Goal: Navigation & Orientation: Find specific page/section

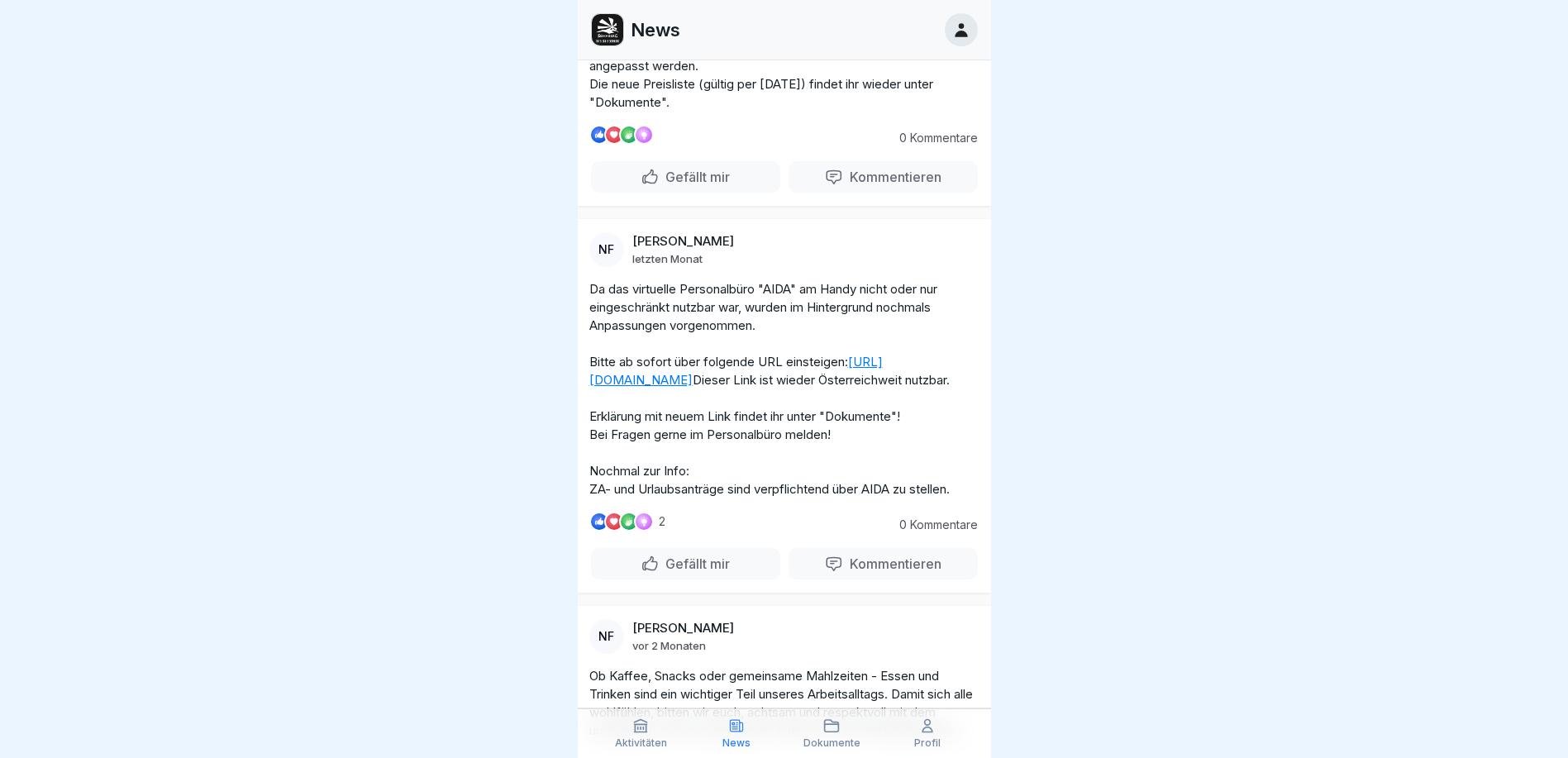
scroll to position [661, 0]
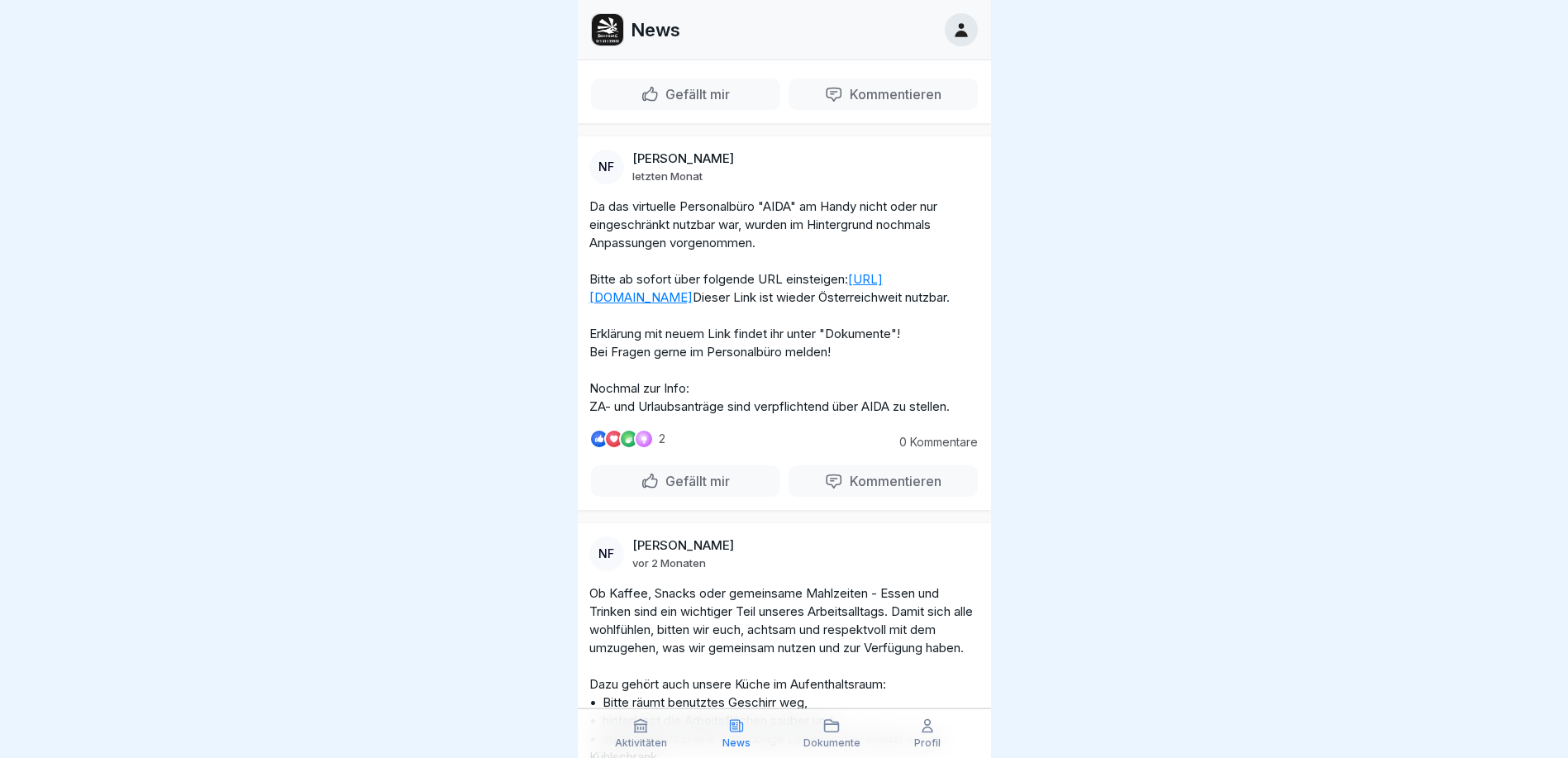
click at [632, 729] on div "Aktivitäten" at bounding box center [641, 733] width 87 height 31
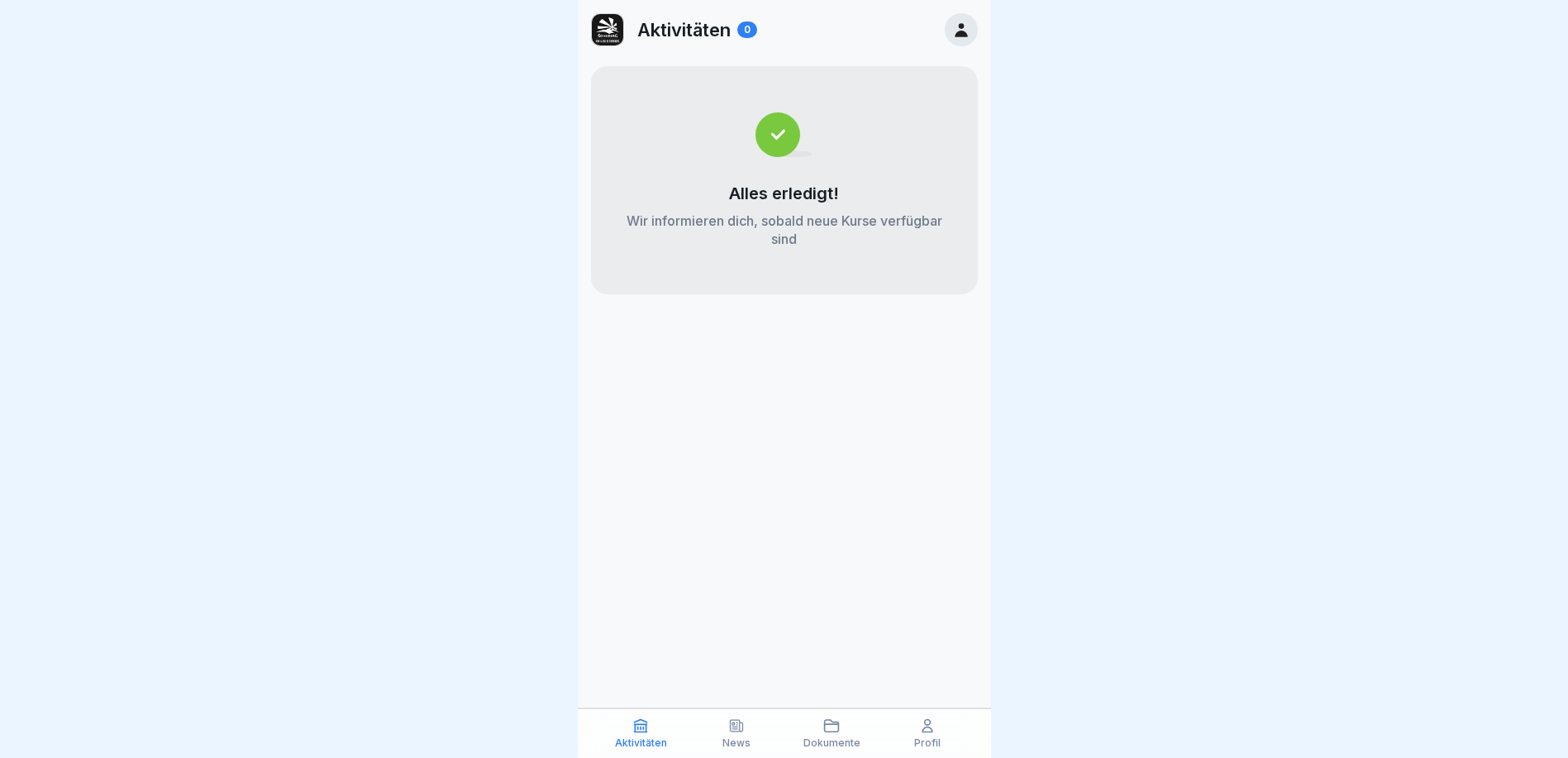
click at [926, 732] on icon at bounding box center [927, 726] width 10 height 12
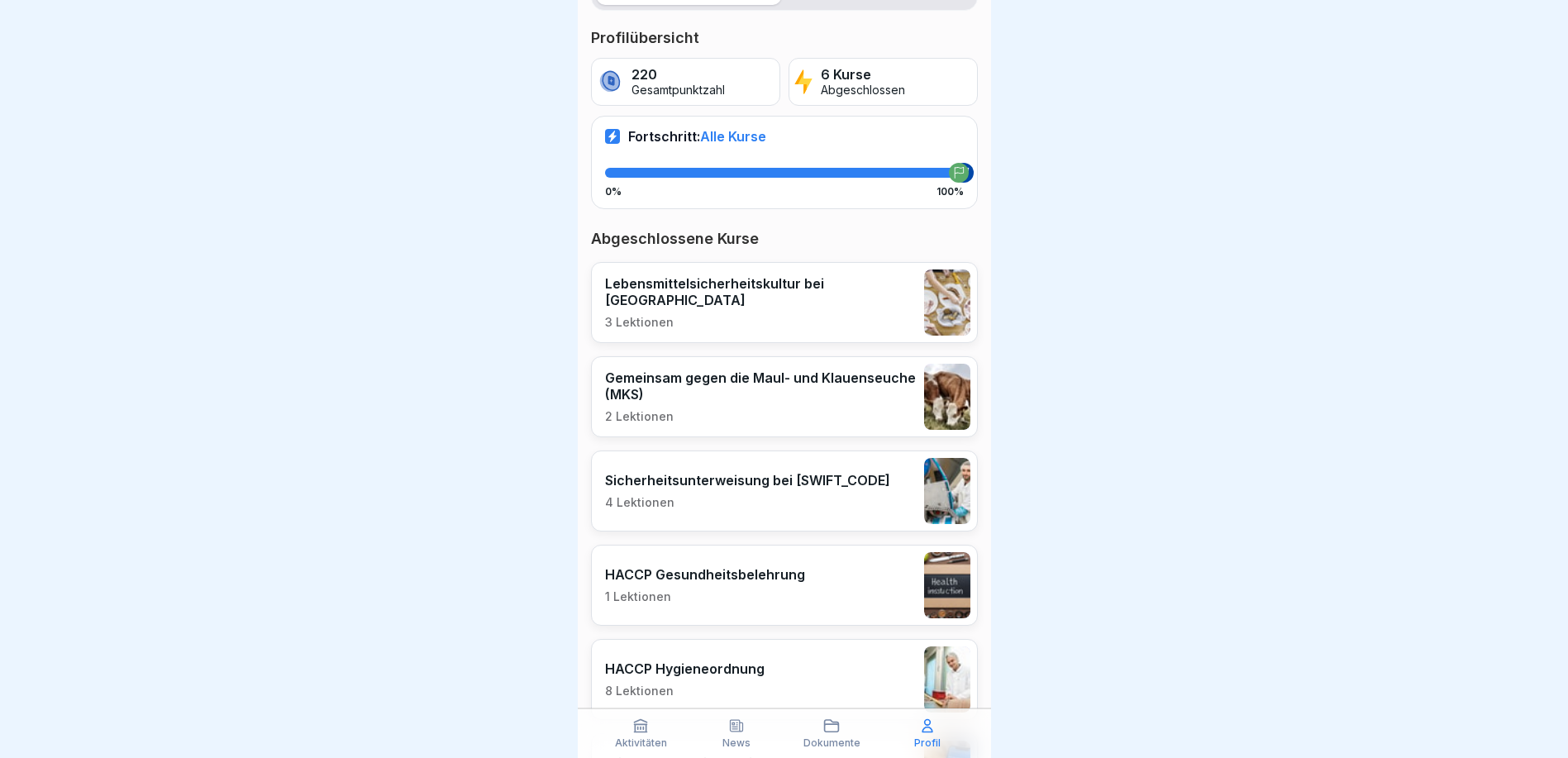
scroll to position [388, 0]
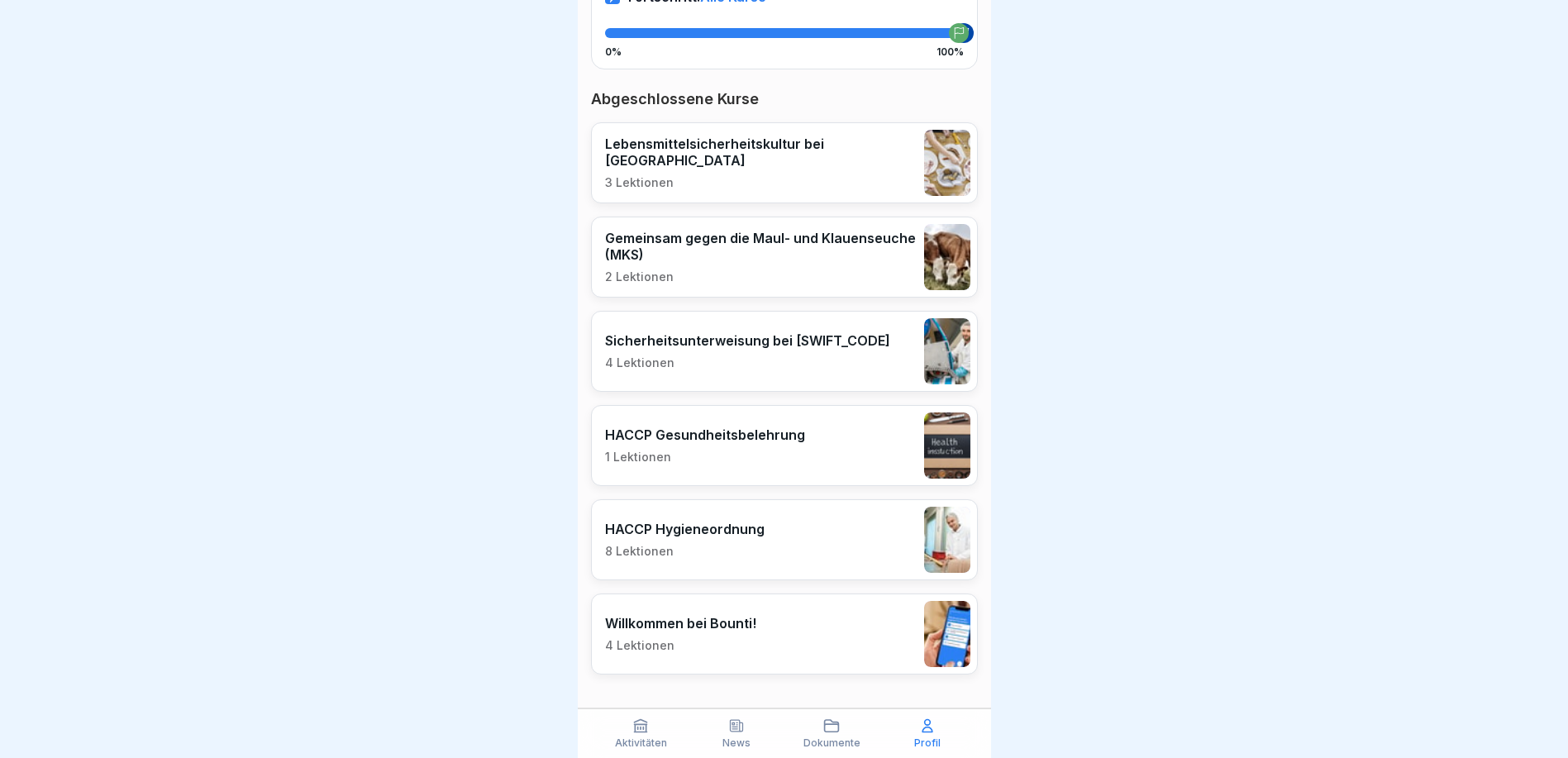
click at [652, 734] on div "Aktivitäten" at bounding box center [641, 733] width 87 height 31
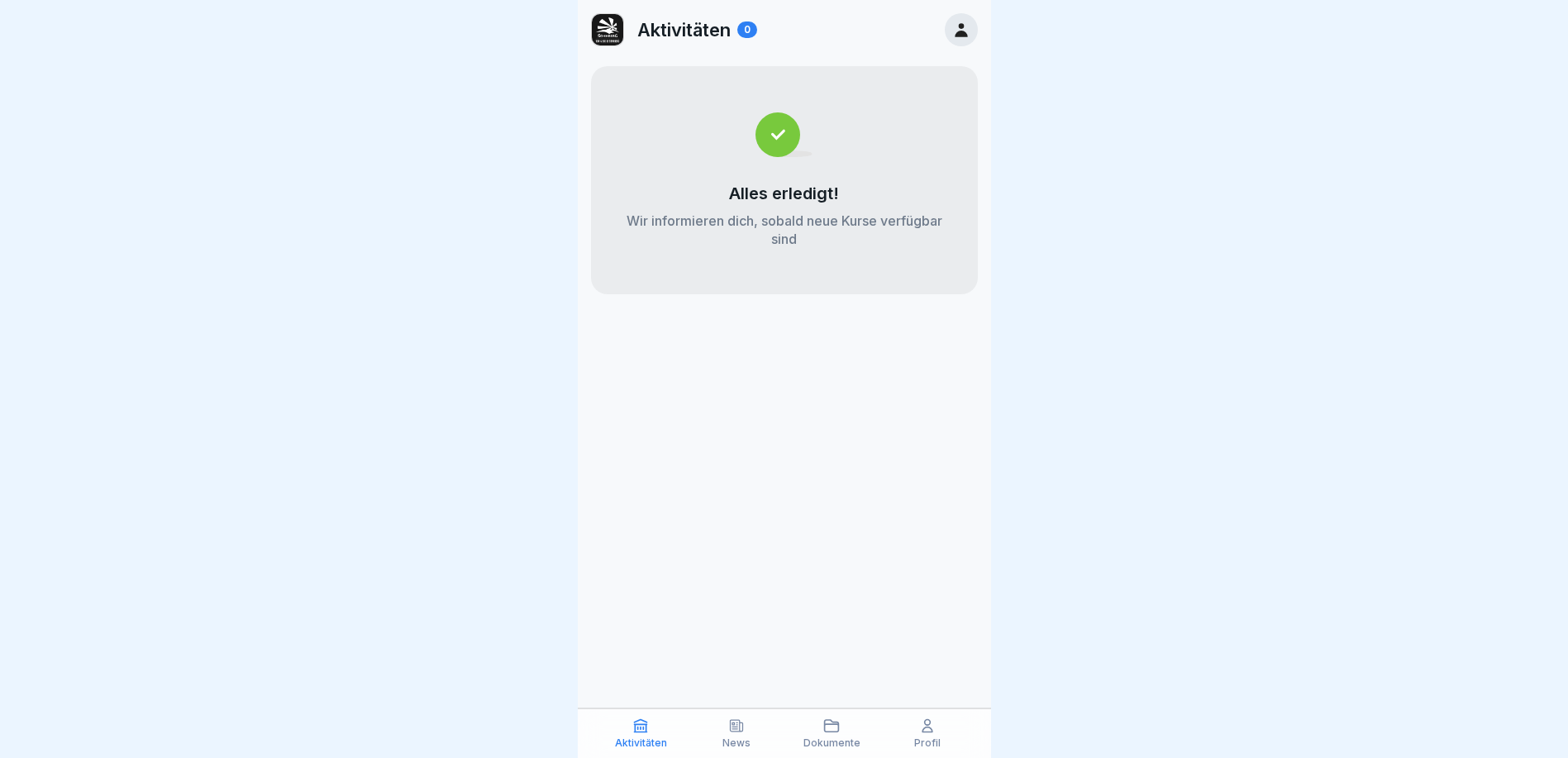
click at [672, 32] on p "Aktivitäten" at bounding box center [684, 29] width 94 height 22
click at [744, 742] on p "News" at bounding box center [736, 742] width 28 height 11
click at [943, 725] on div "Profil" at bounding box center [927, 733] width 87 height 31
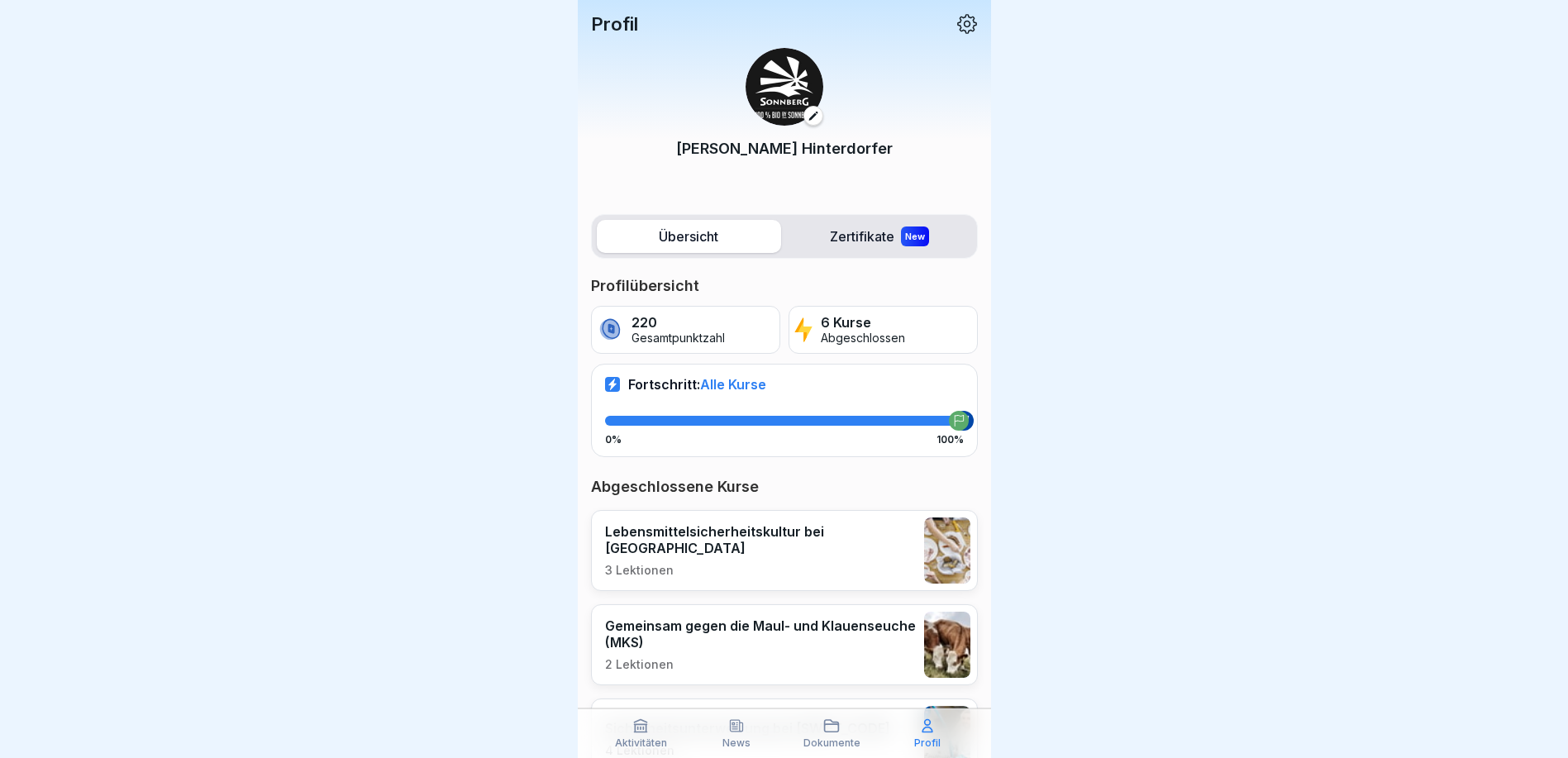
scroll to position [248, 0]
